Goal: Obtain resource: Download file/media

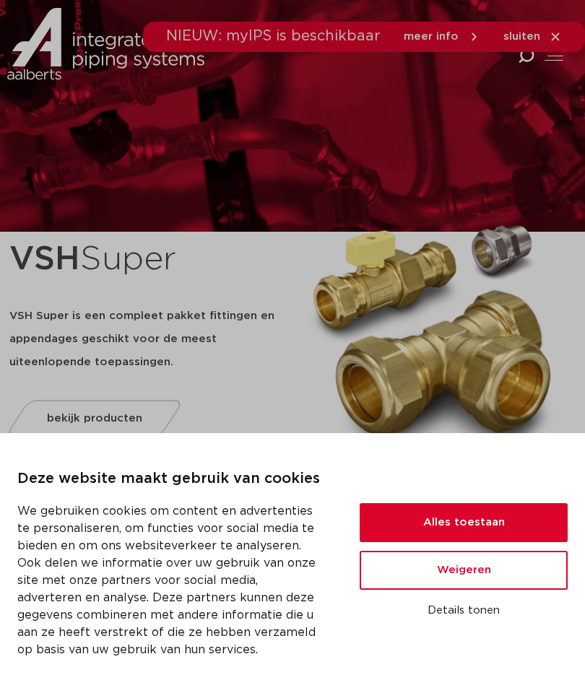
click at [495, 521] on button "Alles toestaan" at bounding box center [464, 522] width 208 height 39
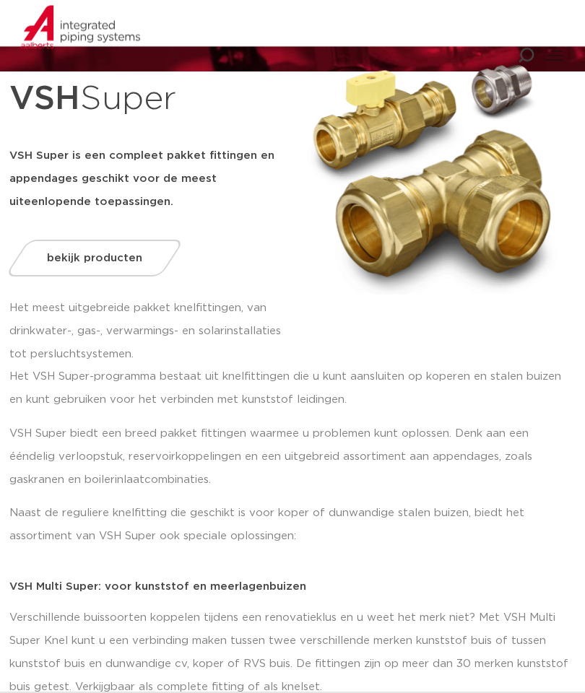
scroll to position [111, 0]
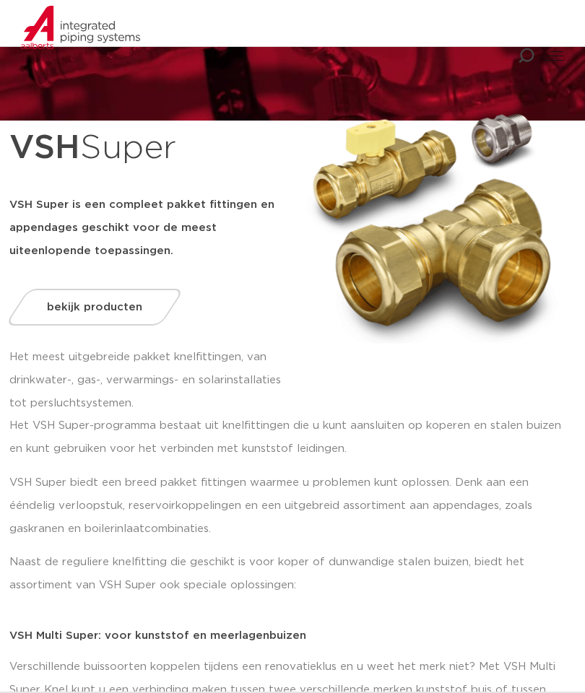
click at [121, 297] on link "bekijk producten" at bounding box center [94, 307] width 180 height 37
click at [108, 297] on link "bekijk producten" at bounding box center [94, 307] width 180 height 37
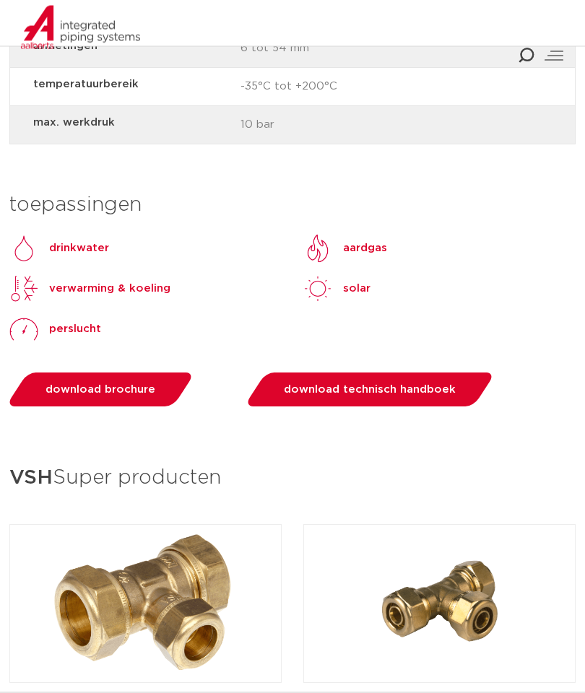
scroll to position [1676, 0]
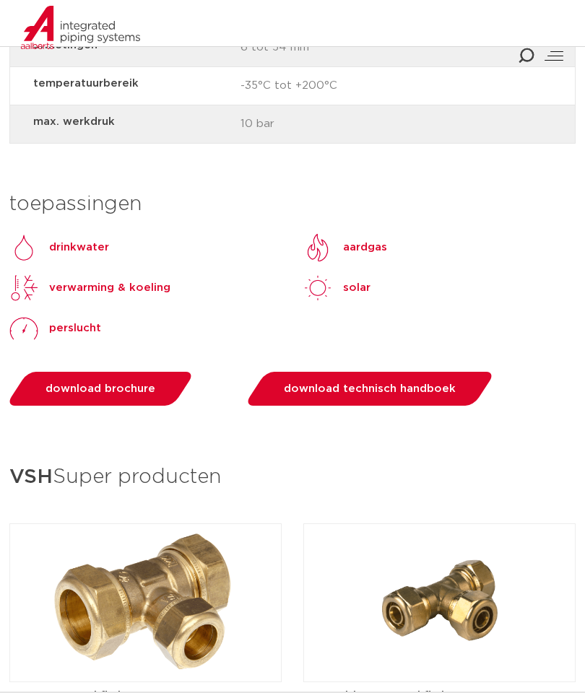
click at [121, 372] on link "download brochure" at bounding box center [101, 389] width 190 height 34
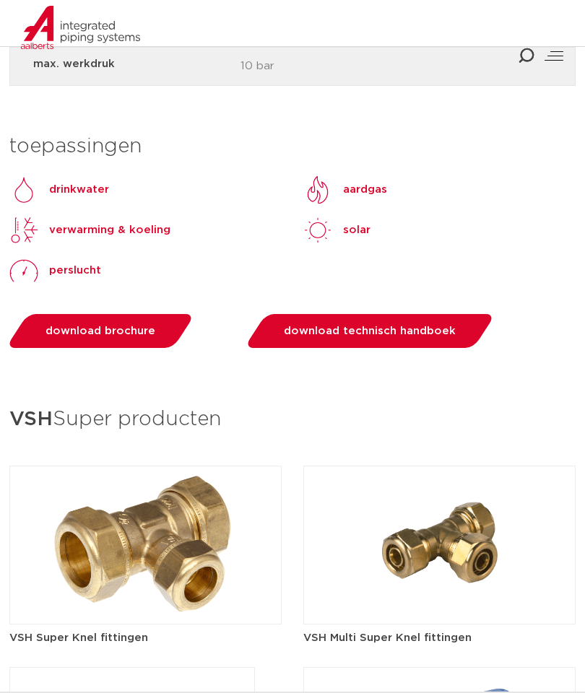
click at [170, 515] on img at bounding box center [145, 545] width 272 height 159
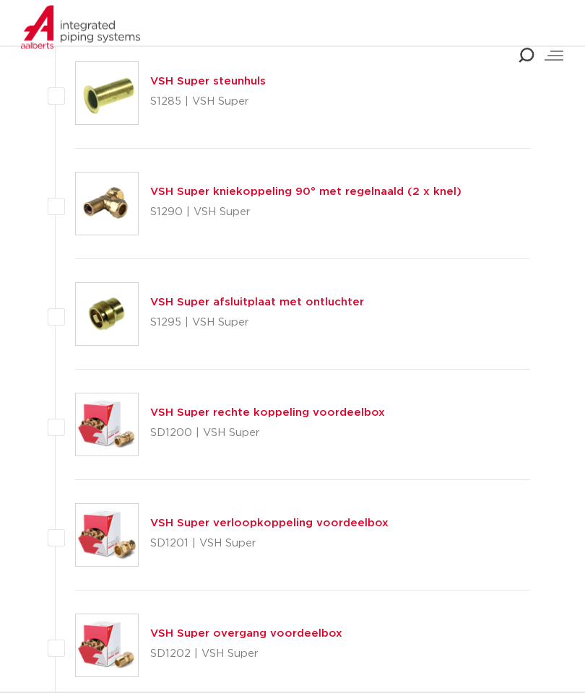
scroll to position [5559, 0]
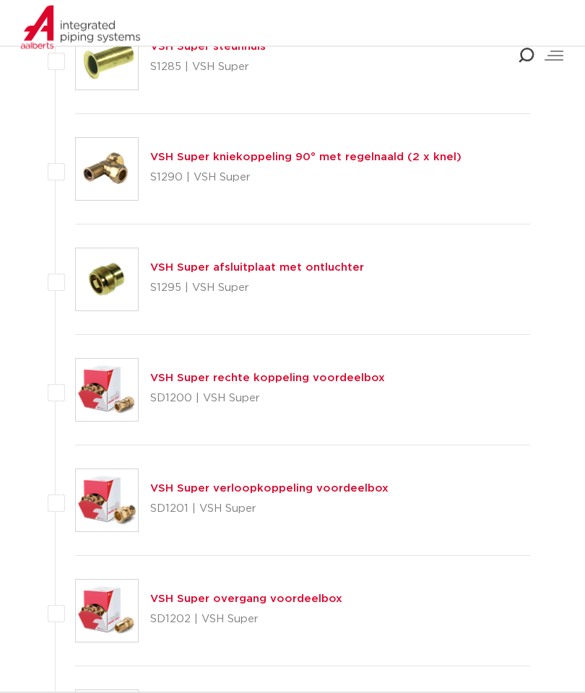
click at [374, 374] on link "VSH Super rechte koppeling voordeelbox" at bounding box center [267, 378] width 235 height 11
